Goal: Transaction & Acquisition: Download file/media

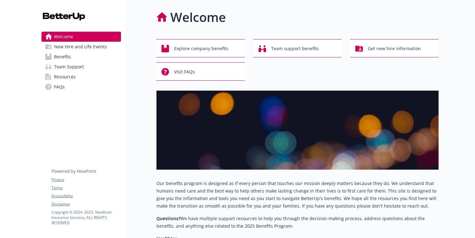
click at [69, 55] on span "Benefits" at bounding box center [62, 57] width 17 height 10
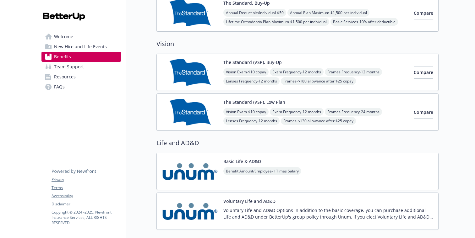
scroll to position [448, 0]
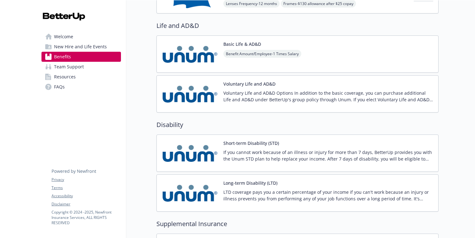
click at [249, 148] on div "Short-term Disability (STD) If you cannot work because of an illness or injury …" at bounding box center [328, 153] width 210 height 27
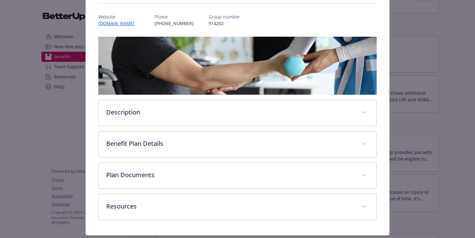
scroll to position [69, 0]
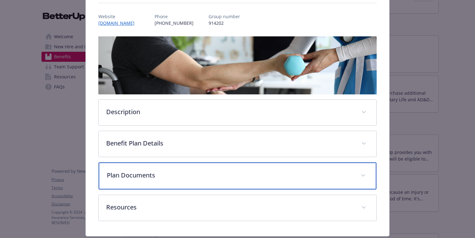
click at [255, 173] on p "Plan Documents" at bounding box center [230, 175] width 246 height 9
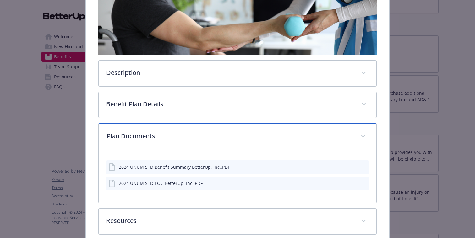
scroll to position [109, 0]
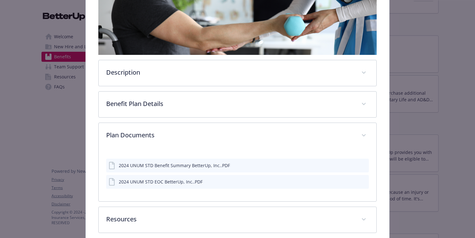
click at [352, 167] on icon "download file" at bounding box center [352, 165] width 5 height 5
